Goal: Navigation & Orientation: Find specific page/section

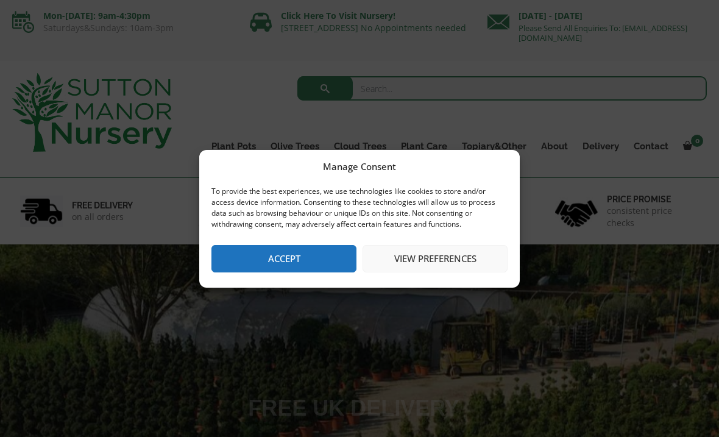
click at [330, 263] on button "Accept" at bounding box center [284, 258] width 145 height 27
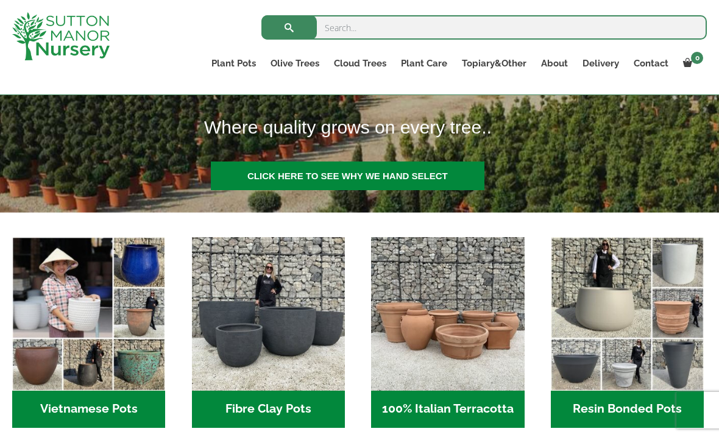
scroll to position [311, 0]
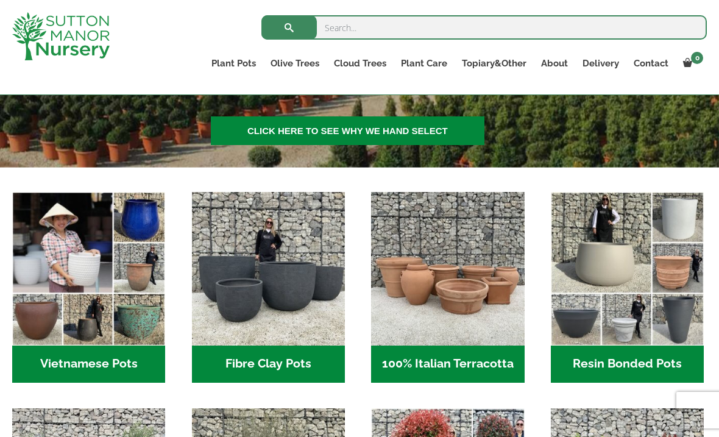
click at [683, 267] on img "Visit product category Resin Bonded Pots" at bounding box center [627, 268] width 153 height 153
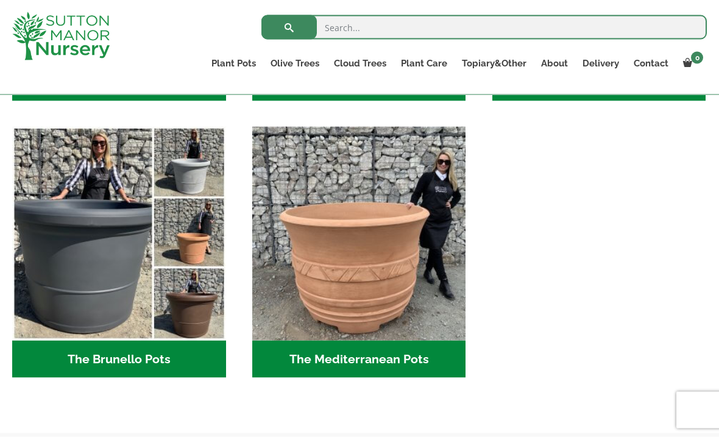
scroll to position [1687, 0]
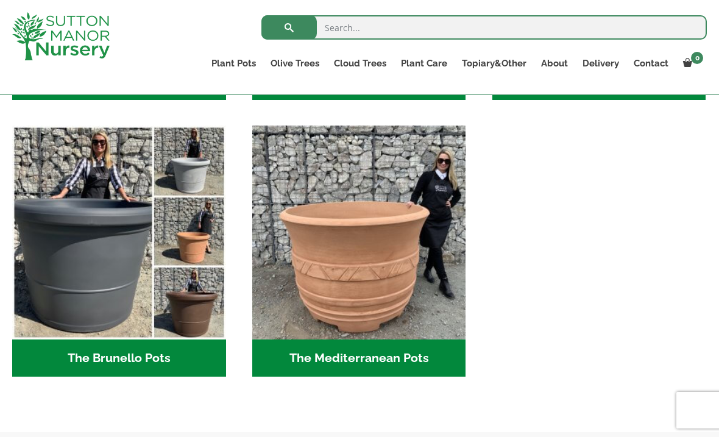
click at [0, 0] on link "Ligustrums" at bounding box center [0, 0] width 0 height 0
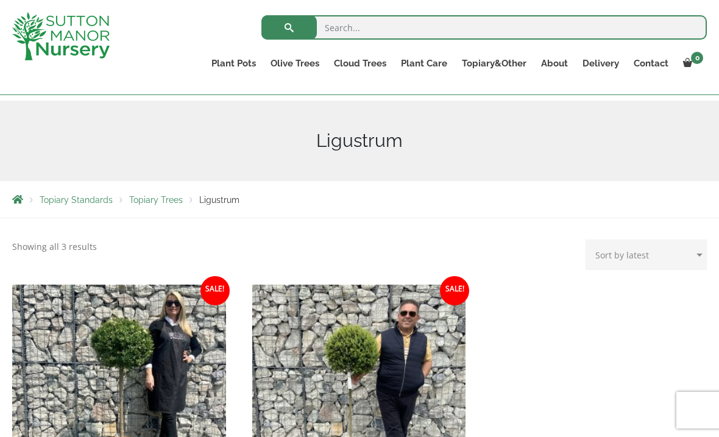
scroll to position [121, 0]
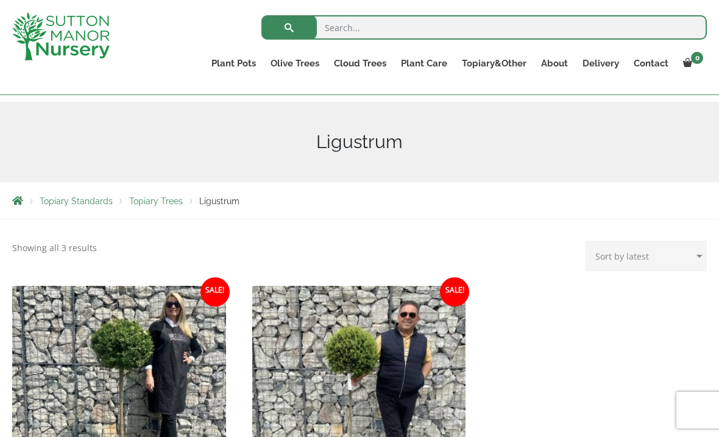
click at [0, 0] on link "Acers" at bounding box center [0, 0] width 0 height 0
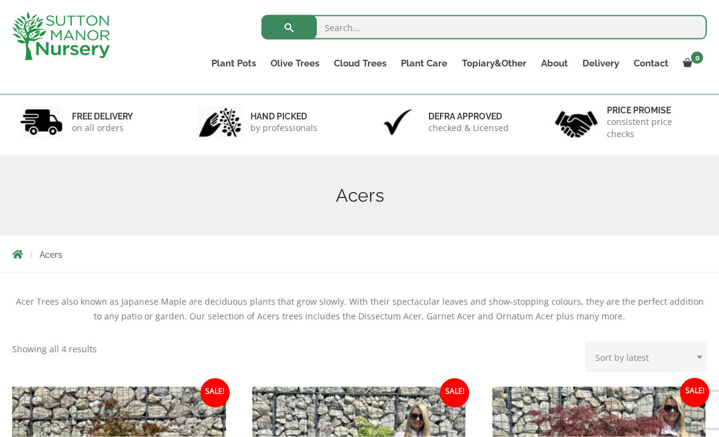
scroll to position [68, 0]
click at [0, 0] on link "Gnarled Multi Stem Olives" at bounding box center [0, 0] width 0 height 0
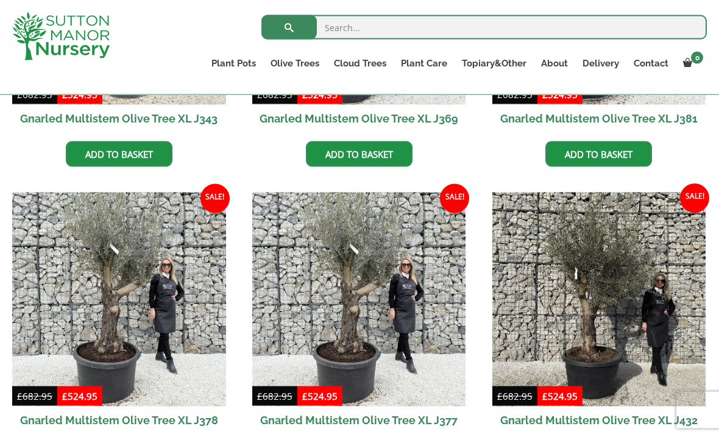
scroll to position [1938, 0]
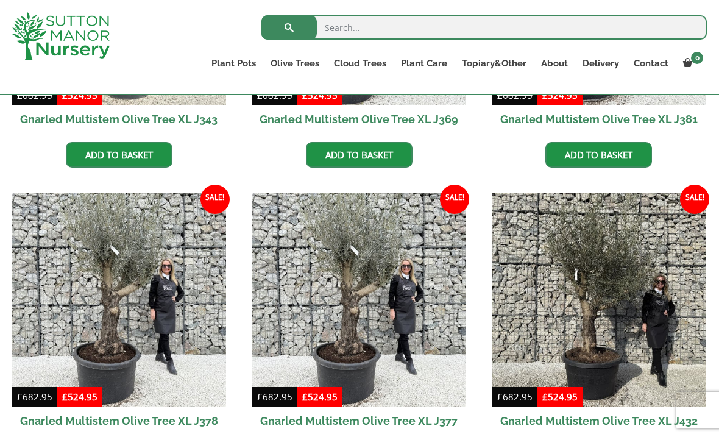
click at [0, 0] on link "Wabi-Sabi" at bounding box center [0, 0] width 0 height 0
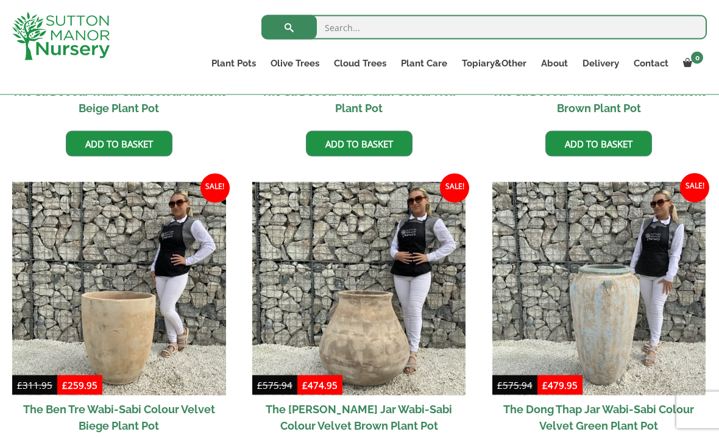
scroll to position [543, 0]
click at [0, 0] on link "The Brunello Pots" at bounding box center [0, 0] width 0 height 0
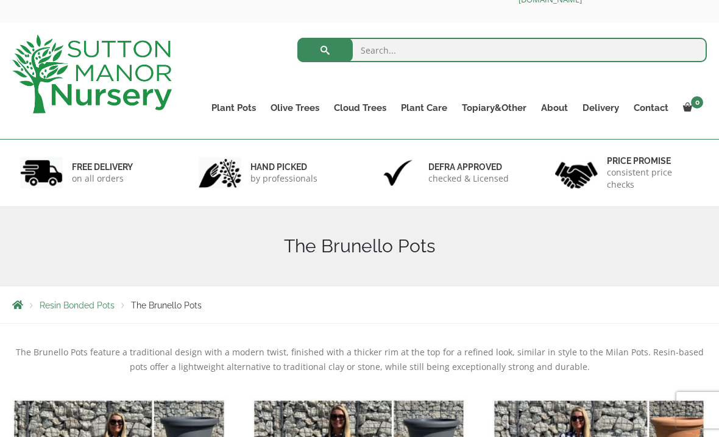
scroll to position [38, 0]
click at [230, 105] on link "Plant Pots" at bounding box center [233, 108] width 59 height 17
click at [0, 0] on link "The Barolo Pots" at bounding box center [0, 0] width 0 height 0
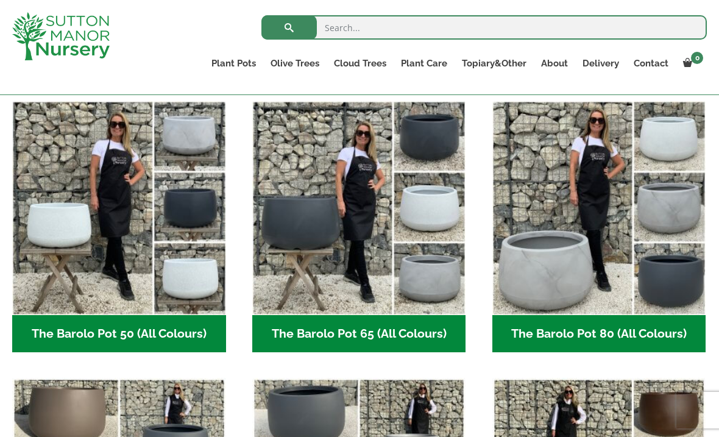
scroll to position [312, 0]
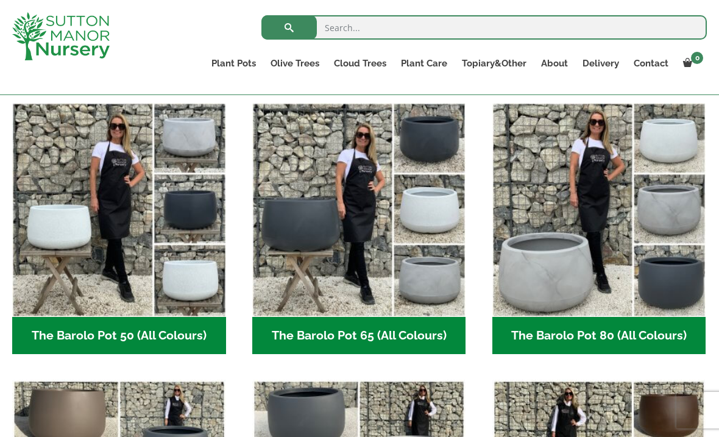
click at [620, 282] on img "Visit product category The Barolo Pot 80 (All Colours)" at bounding box center [600, 210] width 214 height 214
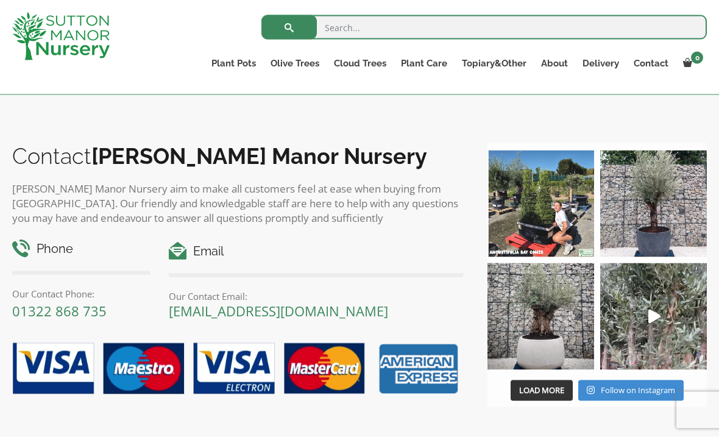
scroll to position [988, 0]
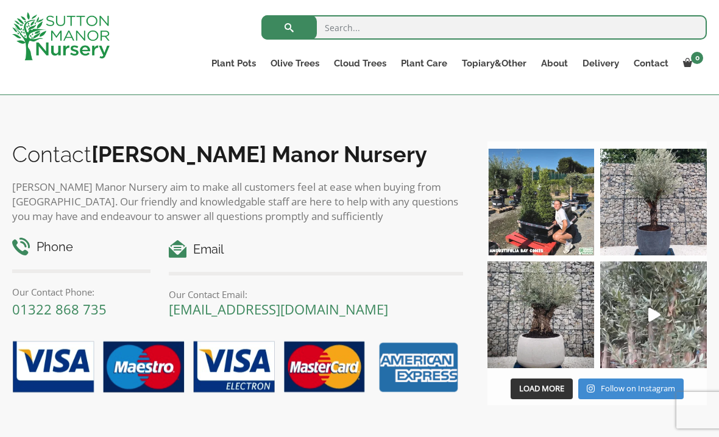
click at [661, 315] on img at bounding box center [653, 314] width 107 height 107
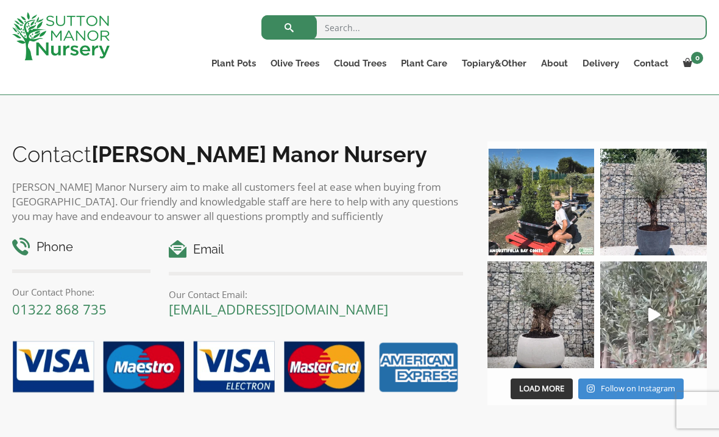
scroll to position [1085, 0]
